Goal: Check status: Check status

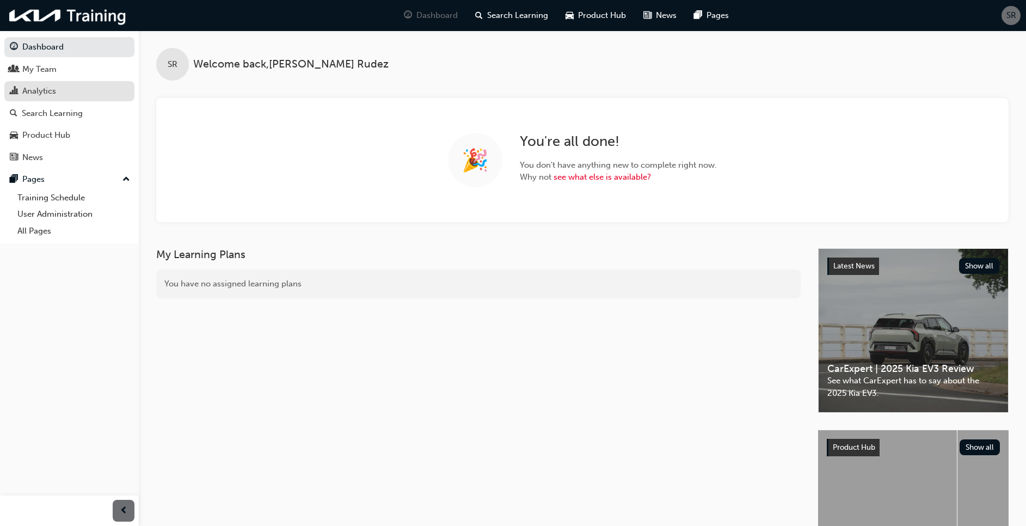
click at [59, 82] on link "Analytics" at bounding box center [69, 91] width 130 height 20
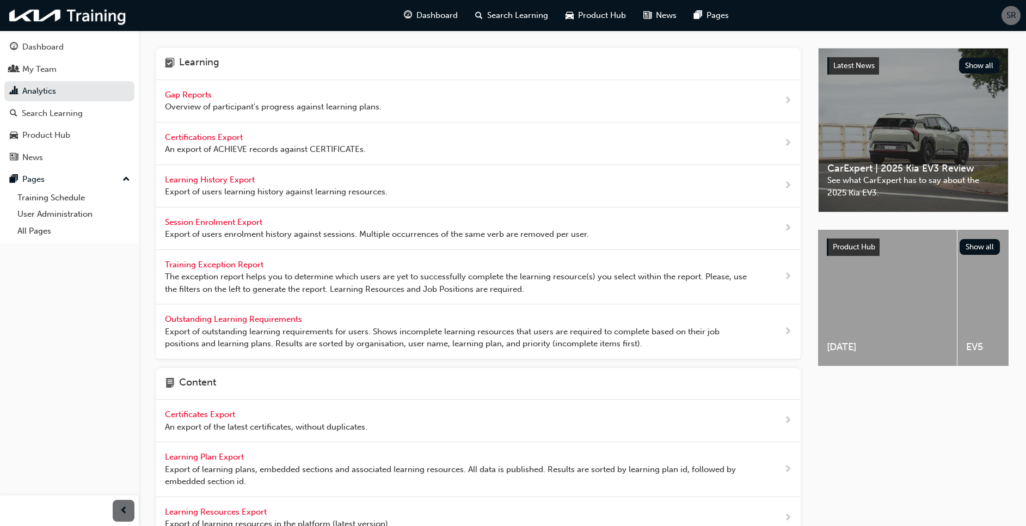
click at [192, 97] on span "Gap Reports" at bounding box center [189, 95] width 49 height 10
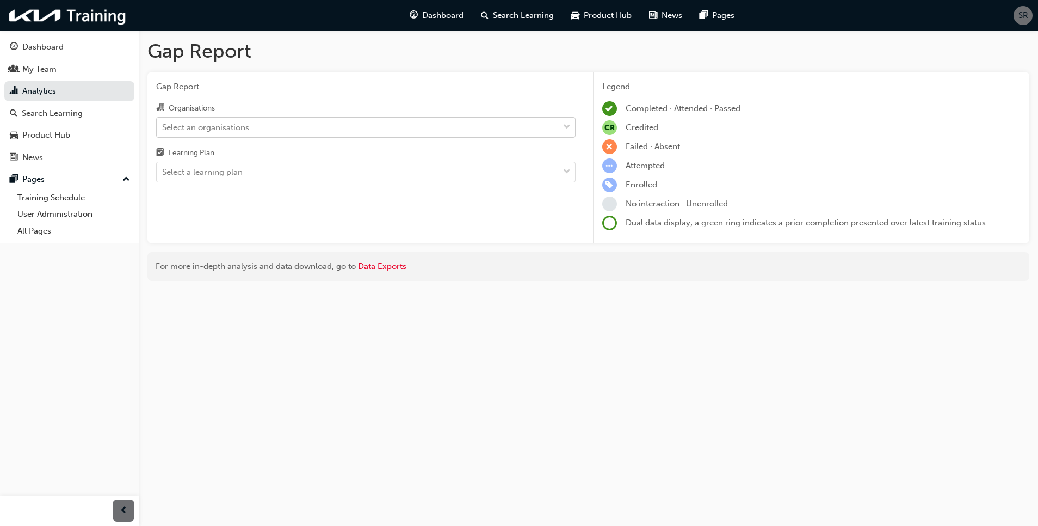
click at [201, 131] on div "Select an organisations" at bounding box center [205, 127] width 87 height 13
click at [163, 131] on input "Organisations Select an organisations" at bounding box center [162, 126] width 1 height 9
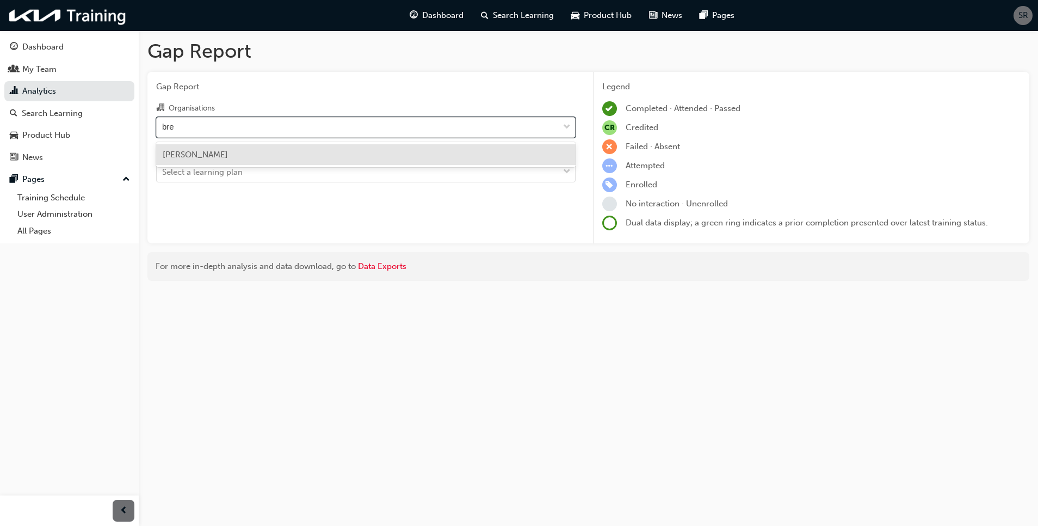
type input "bren"
click at [205, 150] on span "[PERSON_NAME]" at bounding box center [195, 155] width 65 height 10
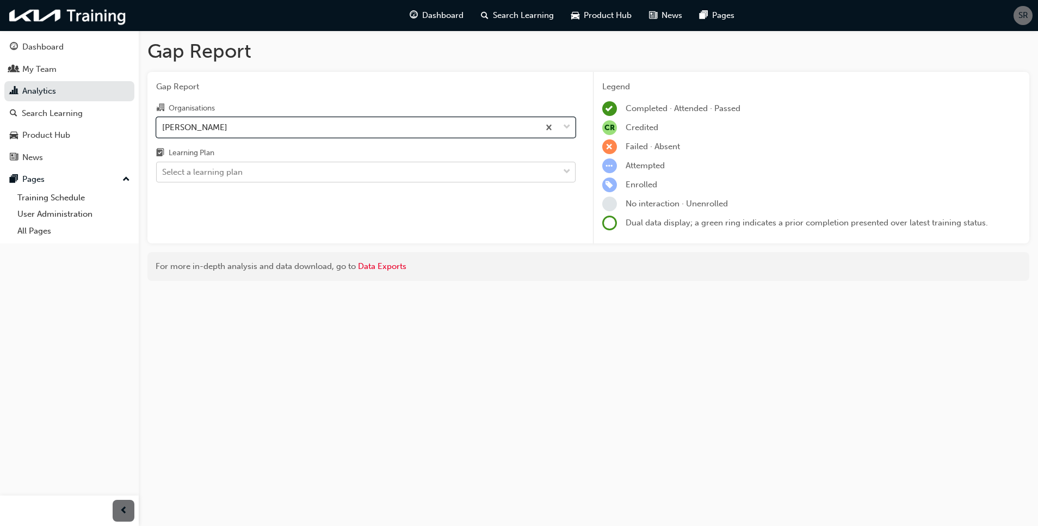
click at [211, 167] on div "Select a learning plan" at bounding box center [202, 172] width 81 height 13
click at [163, 167] on input "Learning Plan Select a learning plan" at bounding box center [162, 171] width 1 height 9
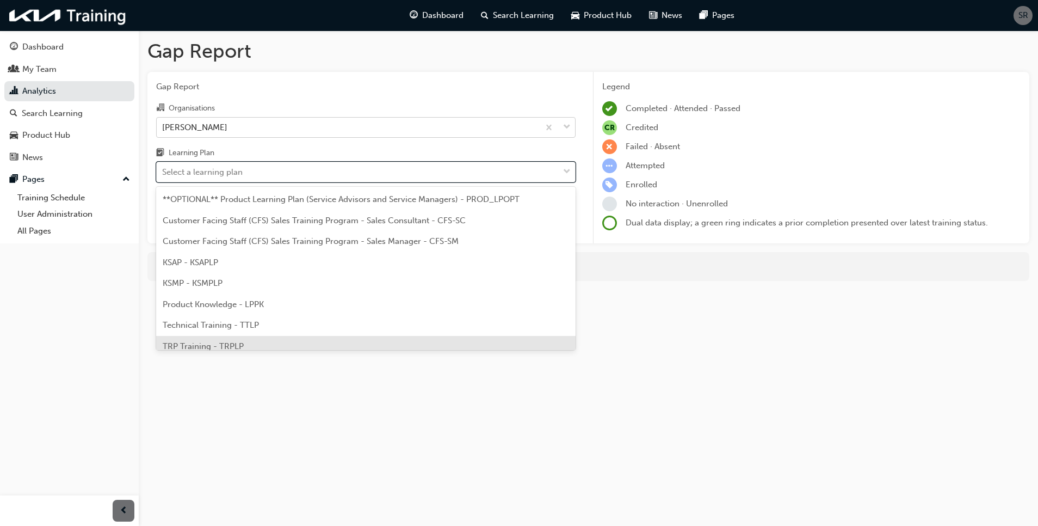
click at [224, 341] on span "TRP Training - TRPLP" at bounding box center [203, 346] width 81 height 10
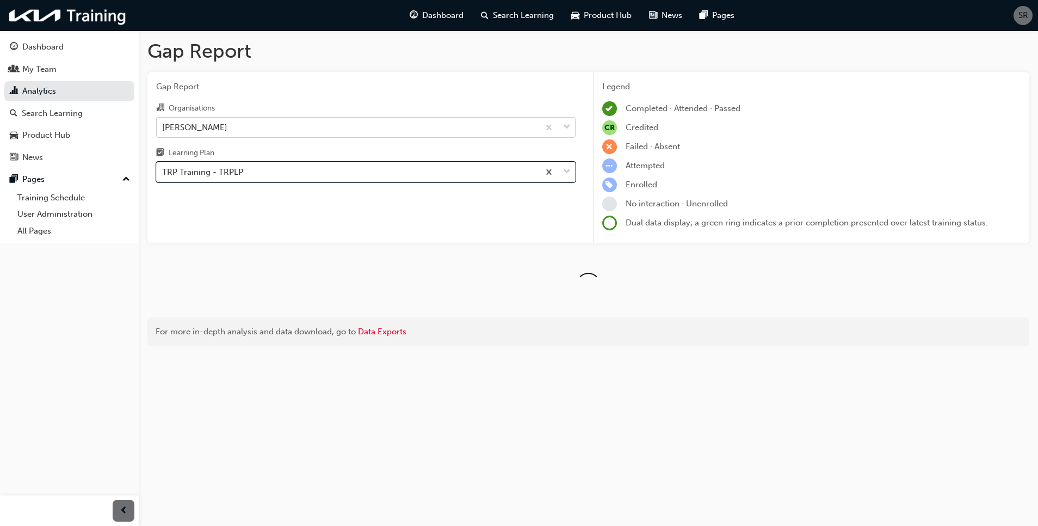
click at [142, 127] on div "Gap Report Gap Report Organisations Brendale Kia Learning Plan option TRP Train…" at bounding box center [589, 196] width 900 height 333
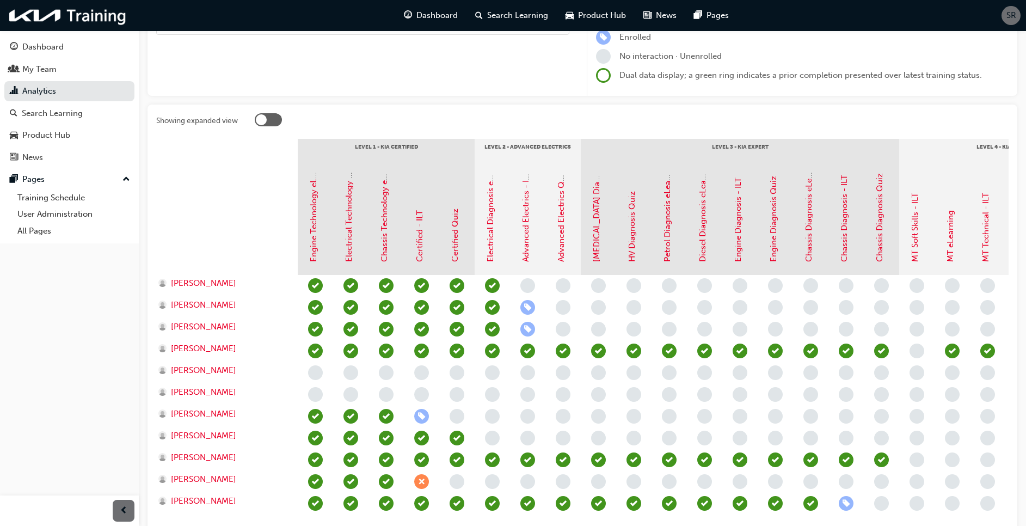
scroll to position [163, 0]
